Goal: Information Seeking & Learning: Check status

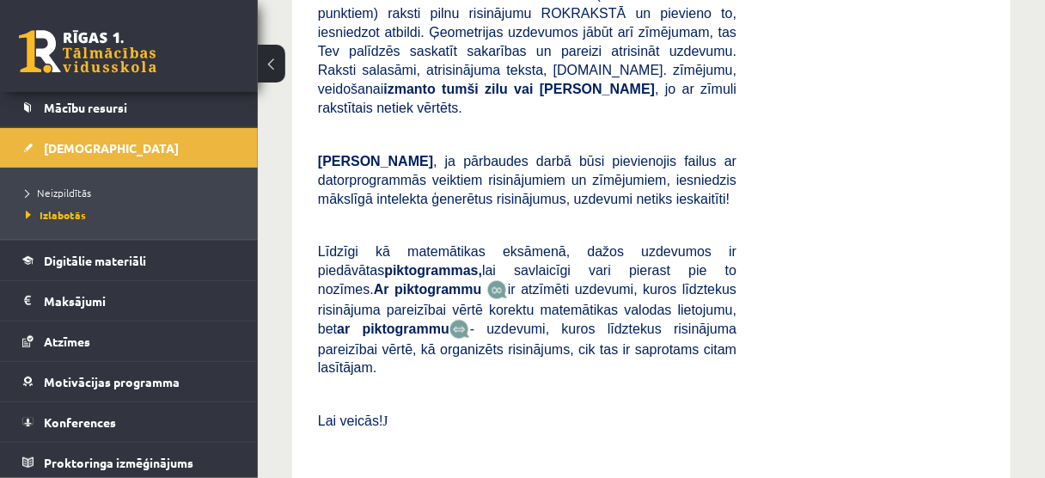
scroll to position [5638, 0]
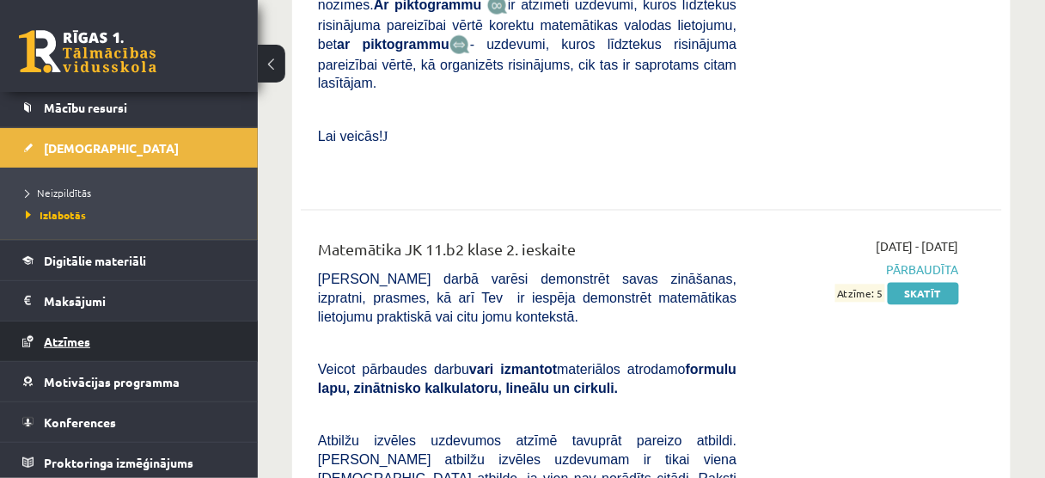
click at [98, 328] on link "Atzīmes" at bounding box center [129, 341] width 214 height 40
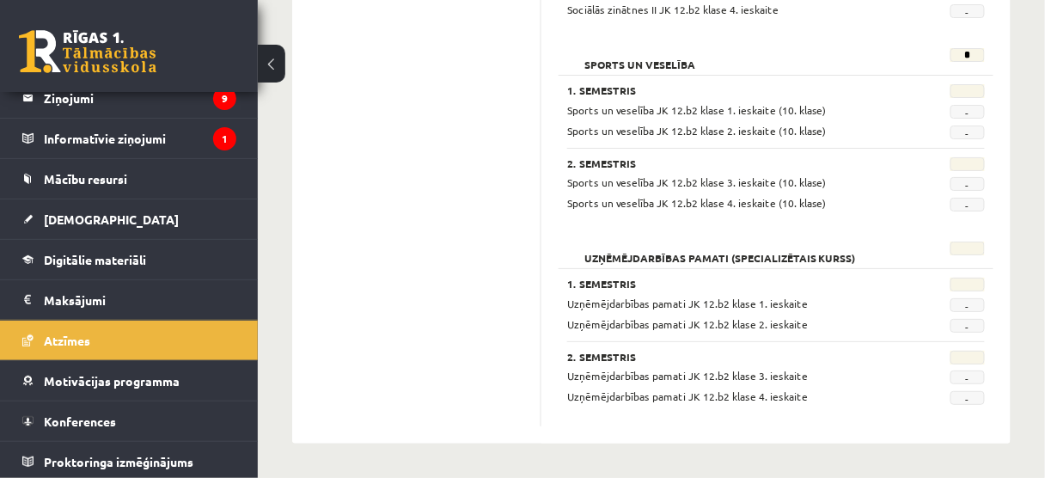
scroll to position [1580, 0]
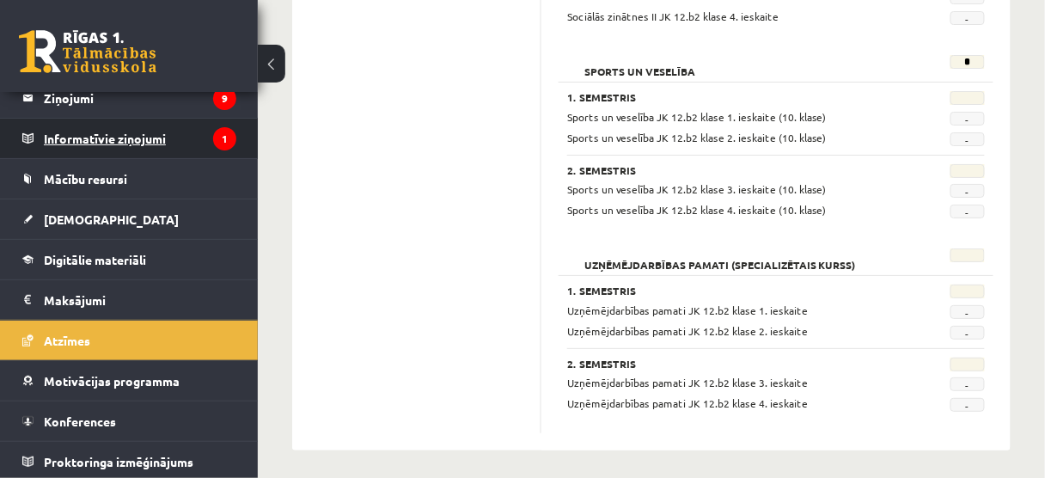
click at [188, 146] on legend "Informatīvie ziņojumi 1" at bounding box center [140, 139] width 193 height 40
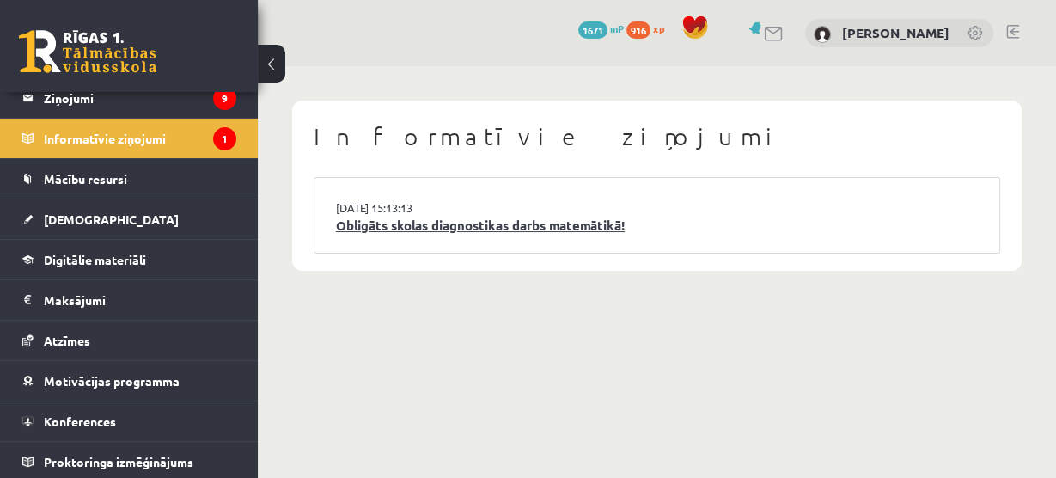
click at [368, 221] on link "Obligāts skolas diagnostikas darbs matemātikā!" at bounding box center [657, 226] width 642 height 20
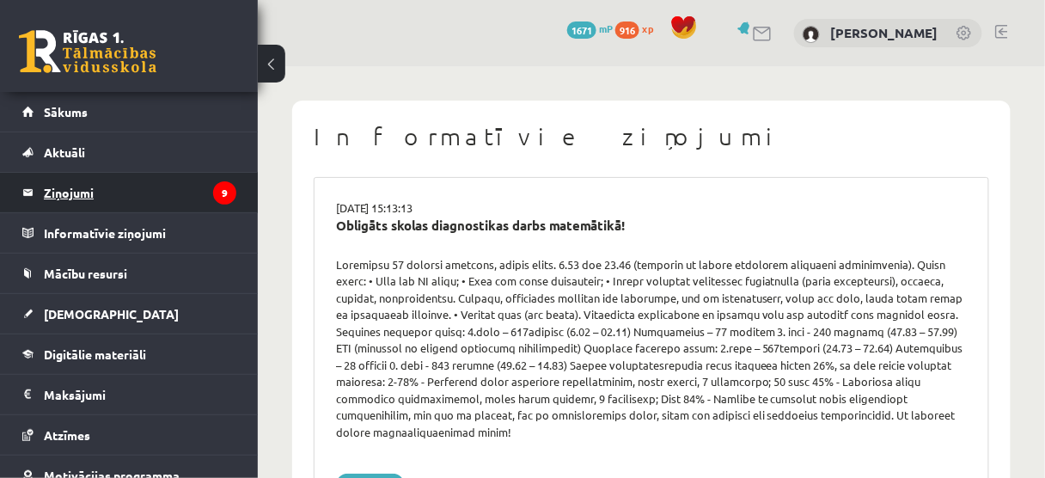
click at [114, 195] on legend "Ziņojumi 9" at bounding box center [140, 193] width 193 height 40
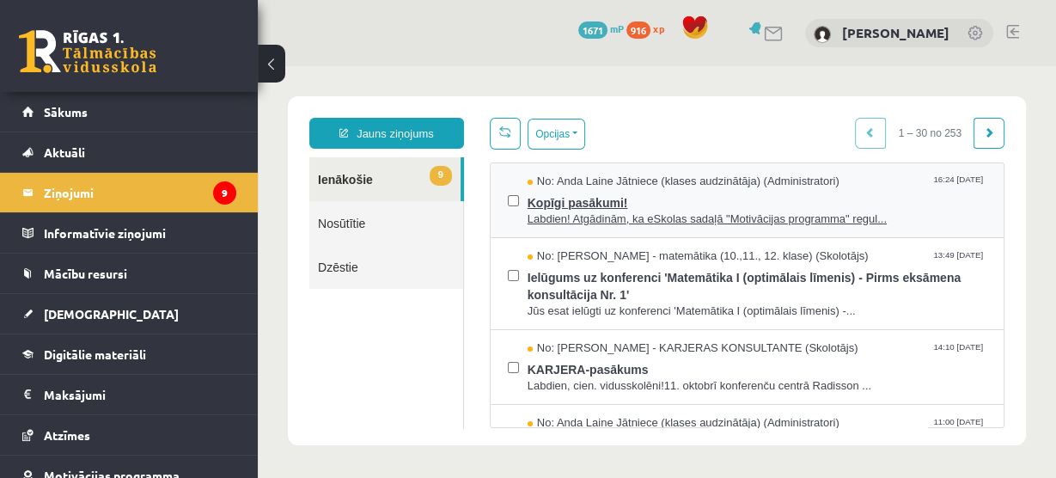
click at [678, 211] on span "Labdien! Atgādinām, ka eSkolas sadaļā "Motivācijas programma" regul..." at bounding box center [757, 219] width 459 height 16
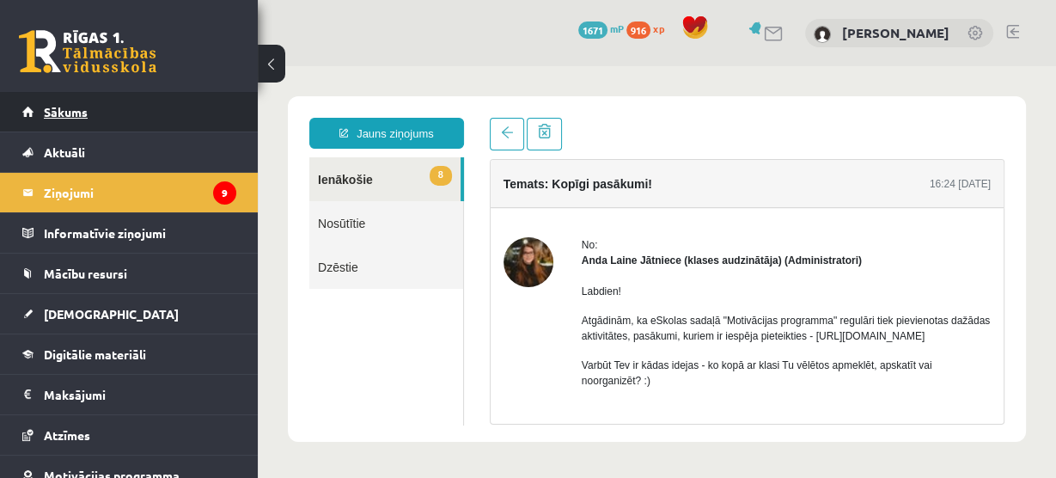
click at [99, 111] on link "Sākums" at bounding box center [129, 112] width 214 height 40
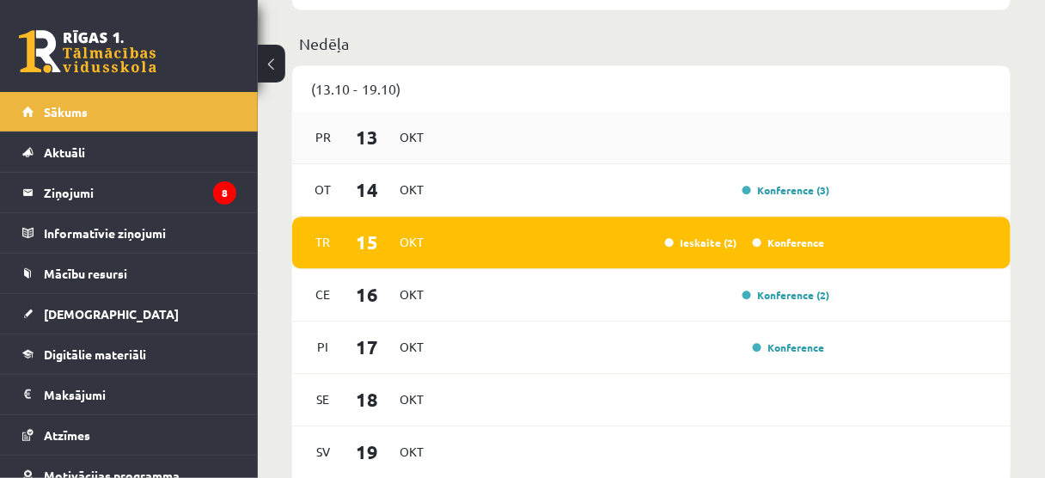
scroll to position [963, 0]
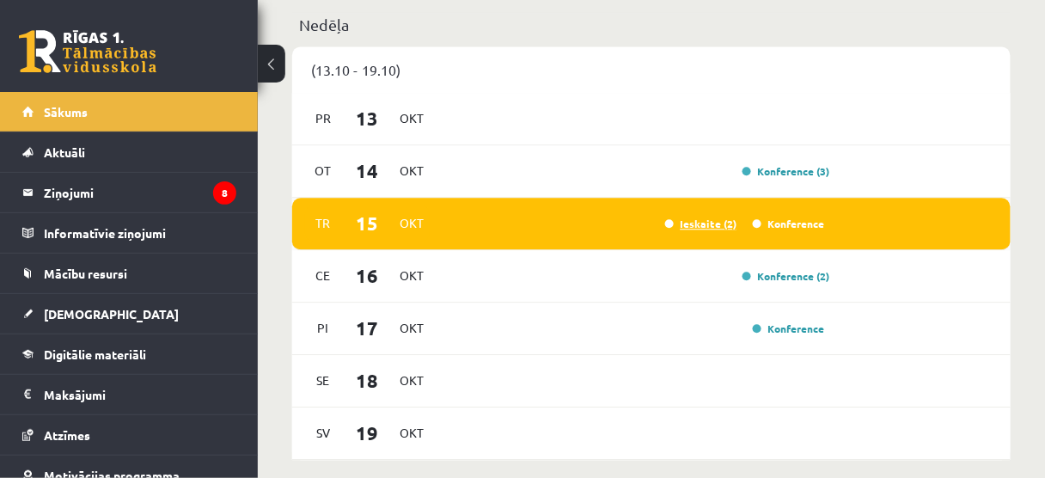
click at [688, 222] on link "Ieskaite (2)" at bounding box center [701, 224] width 72 height 14
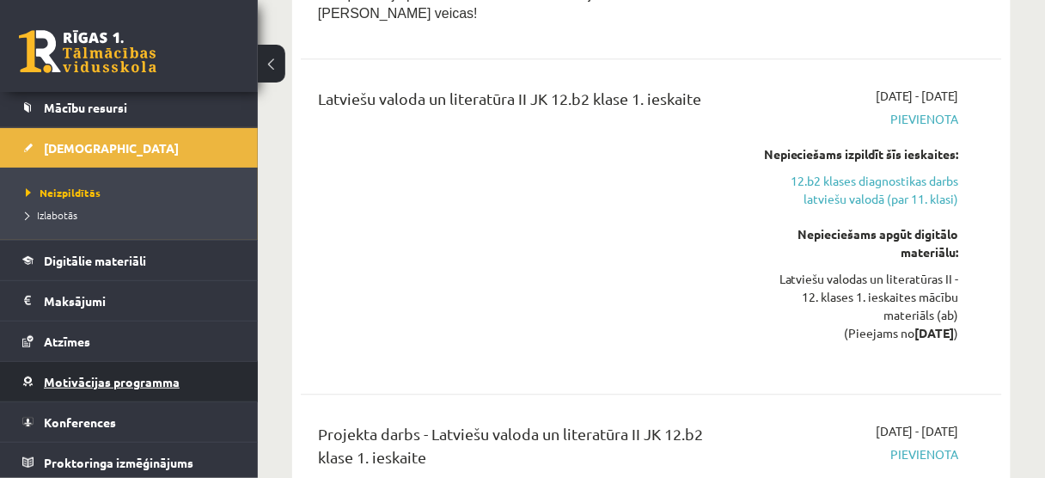
scroll to position [1169, 0]
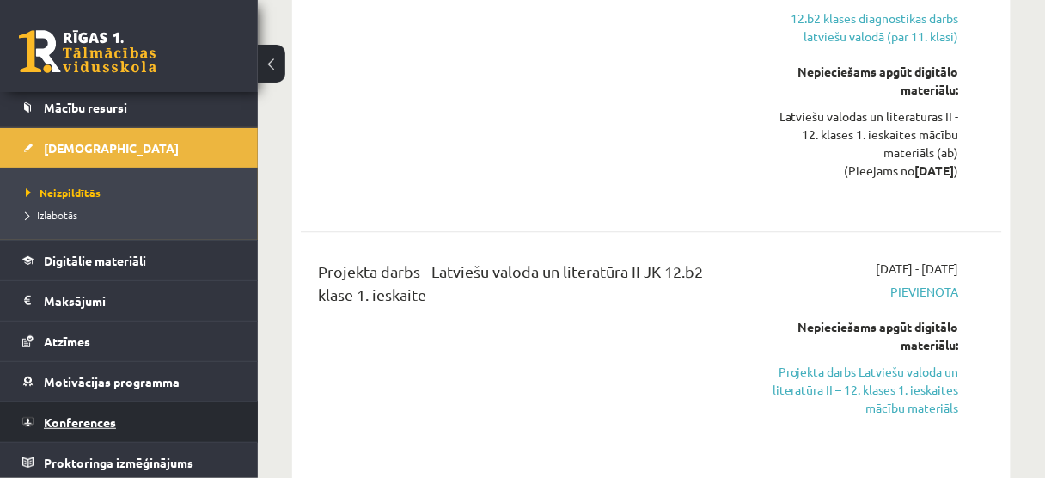
click at [102, 406] on link "Konferences" at bounding box center [129, 422] width 214 height 40
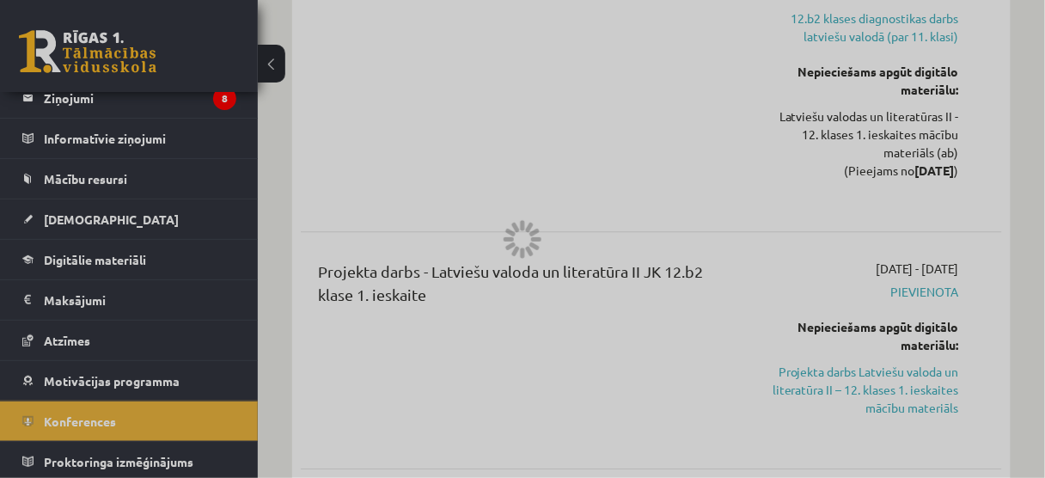
scroll to position [341, 0]
